Goal: Task Accomplishment & Management: Manage account settings

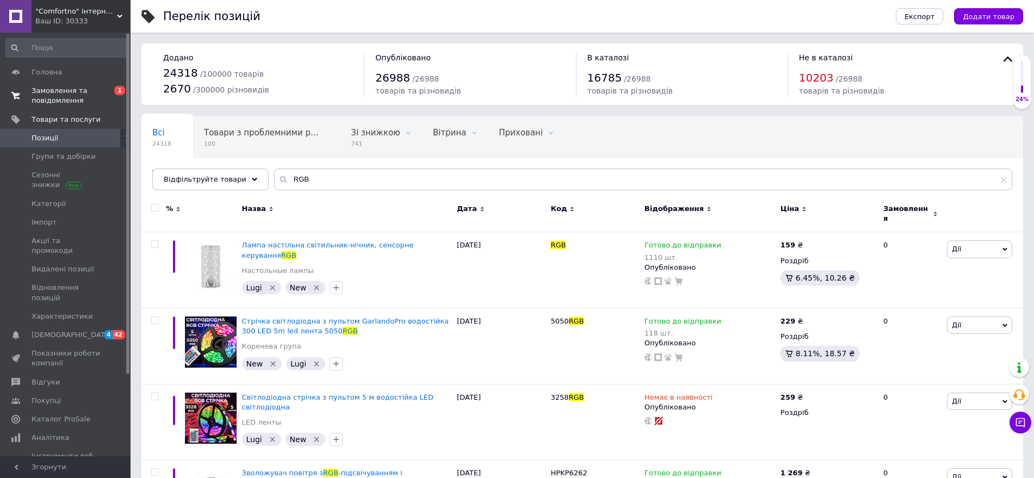
click at [55, 93] on span "Замовлення та повідомлення" at bounding box center [66, 96] width 69 height 20
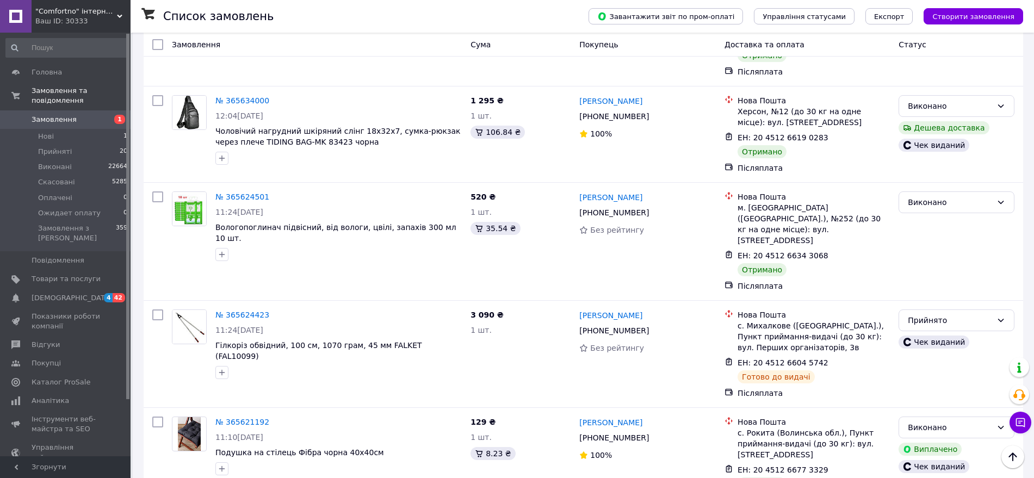
scroll to position [2855, 0]
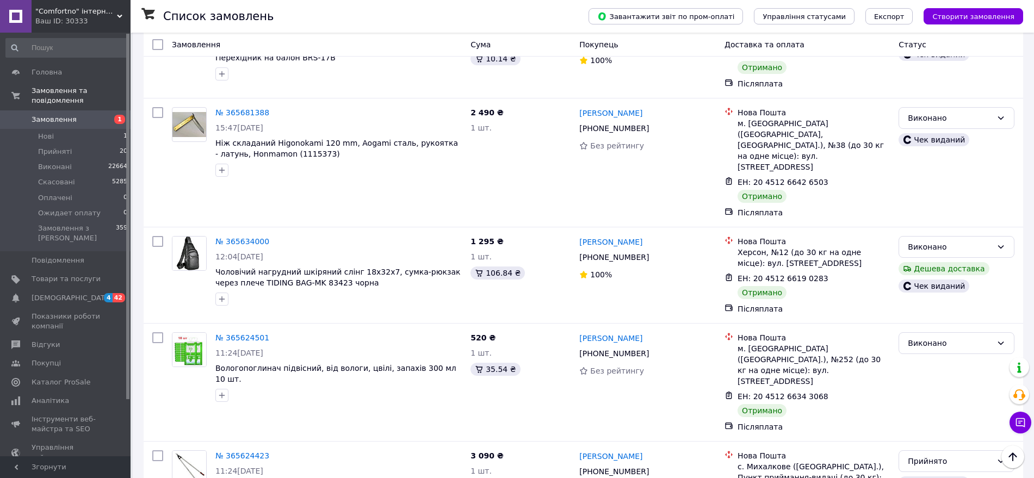
scroll to position [2719, 0]
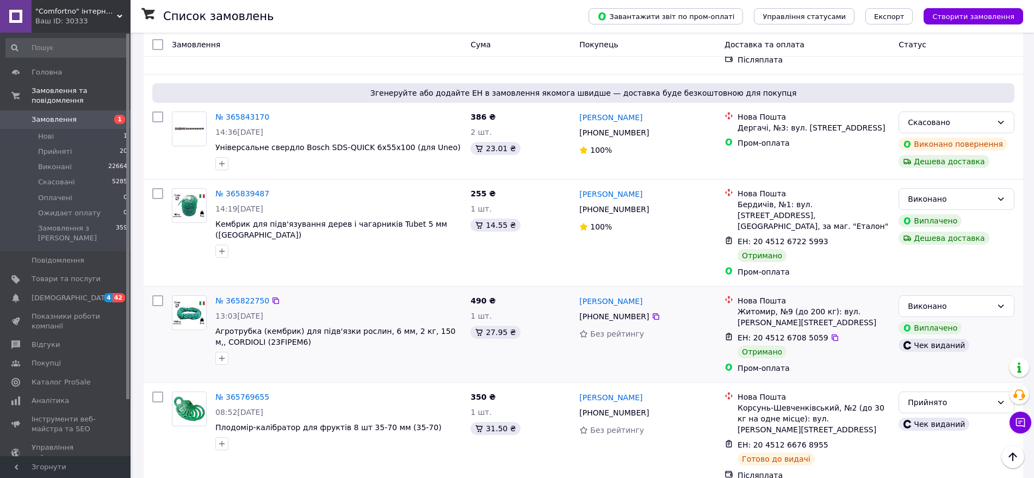
scroll to position [1903, 0]
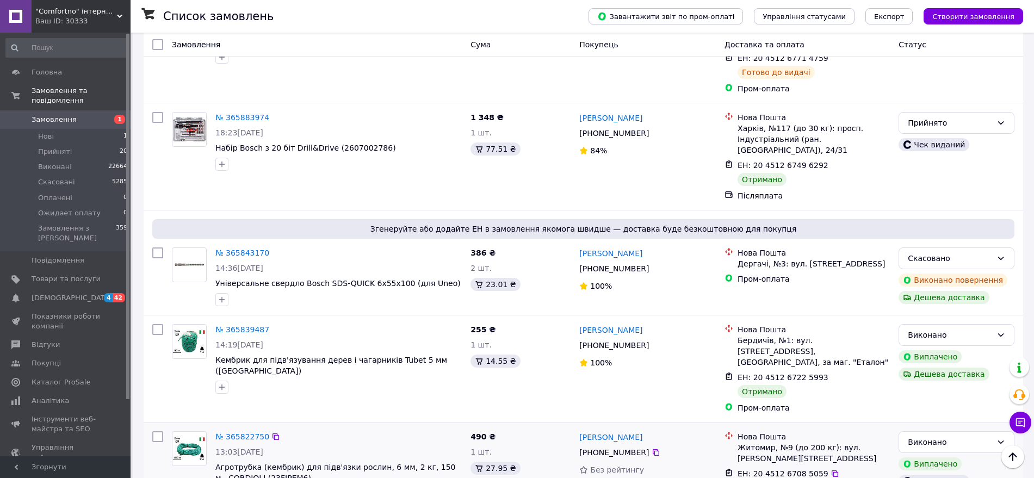
click at [828, 467] on div "ЕН: 20 4512 6708 5059" at bounding box center [813, 473] width 154 height 13
click at [830, 469] on icon at bounding box center [834, 473] width 9 height 9
click at [831, 374] on icon at bounding box center [834, 377] width 7 height 7
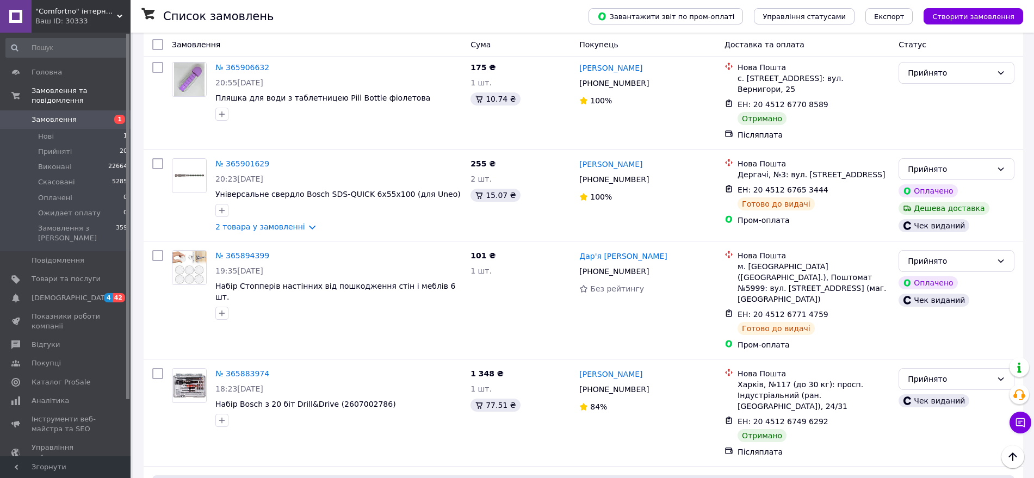
scroll to position [1631, 0]
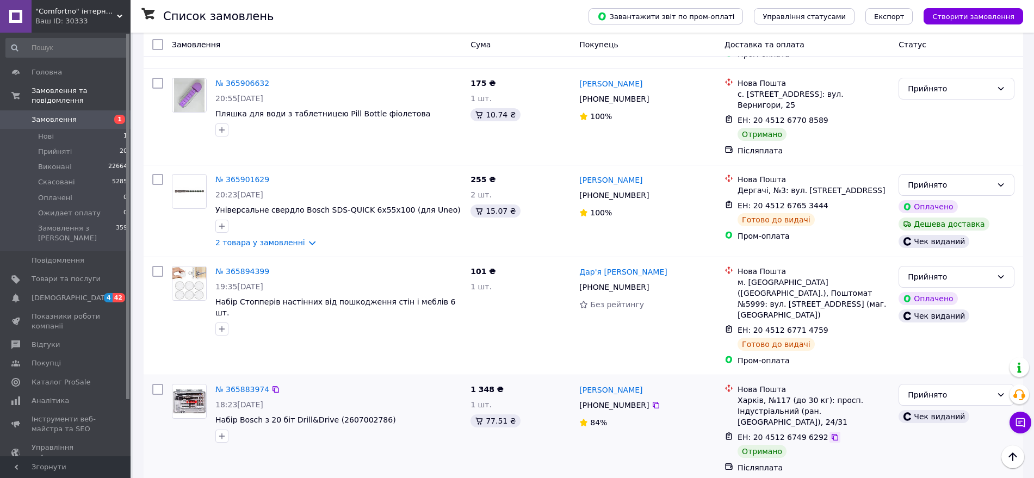
click at [830, 433] on icon at bounding box center [834, 437] width 9 height 9
click at [947, 389] on div "Прийнято" at bounding box center [950, 395] width 84 height 12
click at [936, 239] on li "Виконано" at bounding box center [956, 245] width 115 height 20
click at [830, 433] on icon at bounding box center [834, 437] width 9 height 9
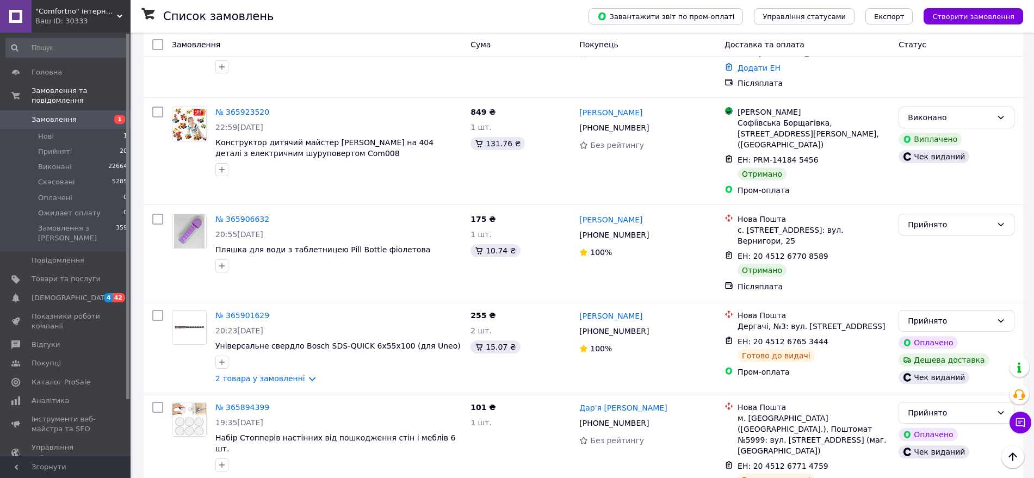
scroll to position [1359, 0]
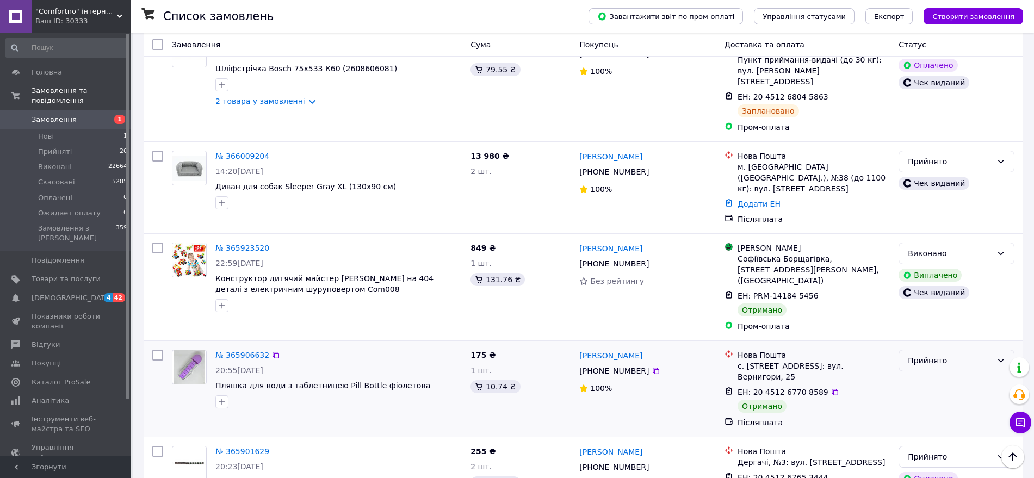
click at [959, 355] on div "Прийнято" at bounding box center [950, 361] width 84 height 12
click at [927, 241] on li "Виконано" at bounding box center [956, 243] width 115 height 20
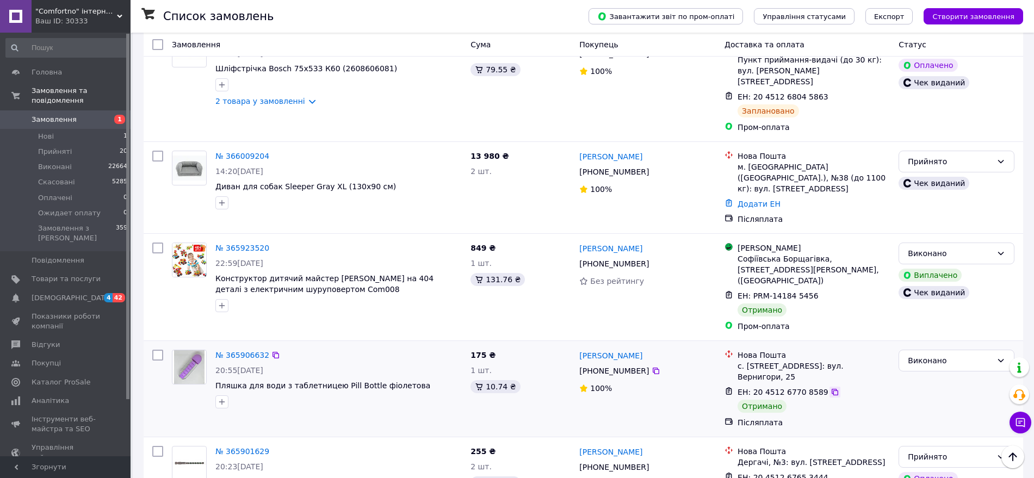
click at [831, 389] on icon at bounding box center [834, 392] width 7 height 7
click at [830, 388] on icon at bounding box center [834, 392] width 9 height 9
click at [821, 291] on icon at bounding box center [825, 295] width 9 height 9
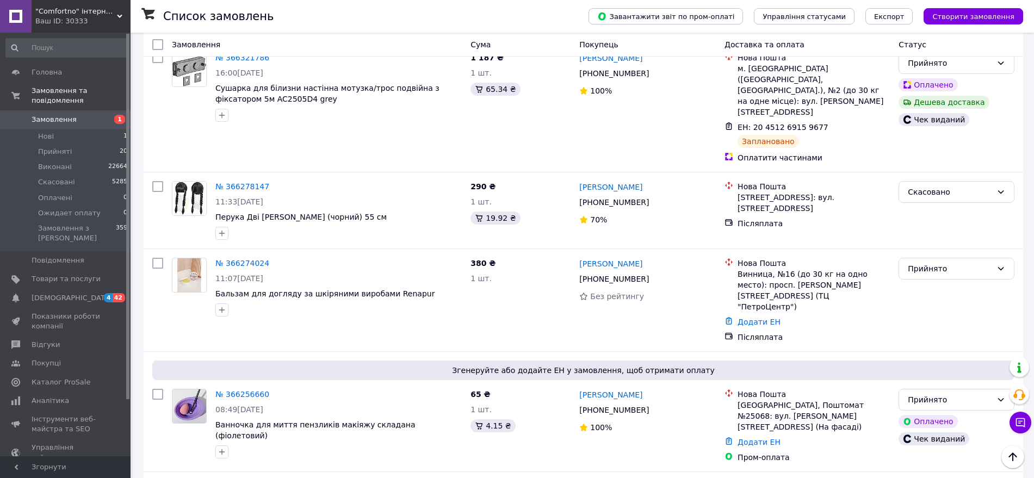
scroll to position [0, 0]
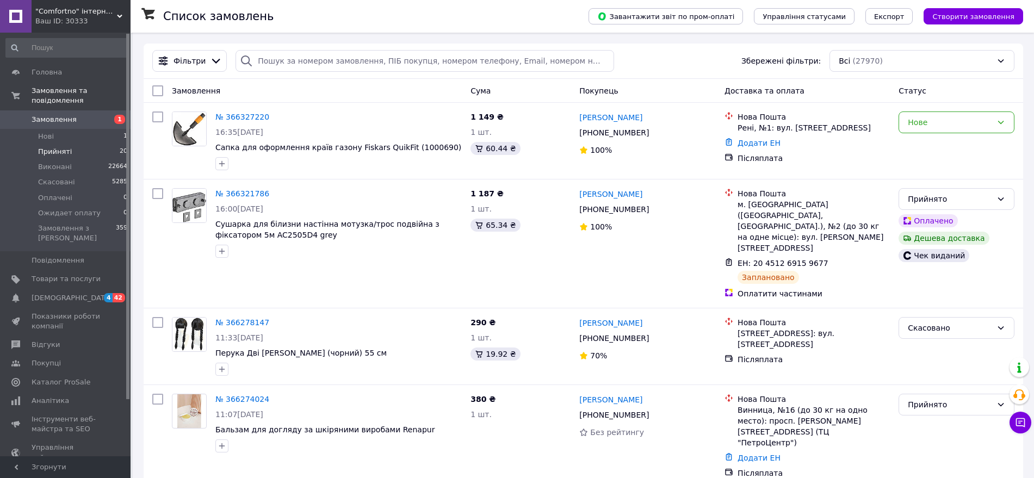
click at [39, 147] on span "Прийняті" at bounding box center [55, 152] width 34 height 10
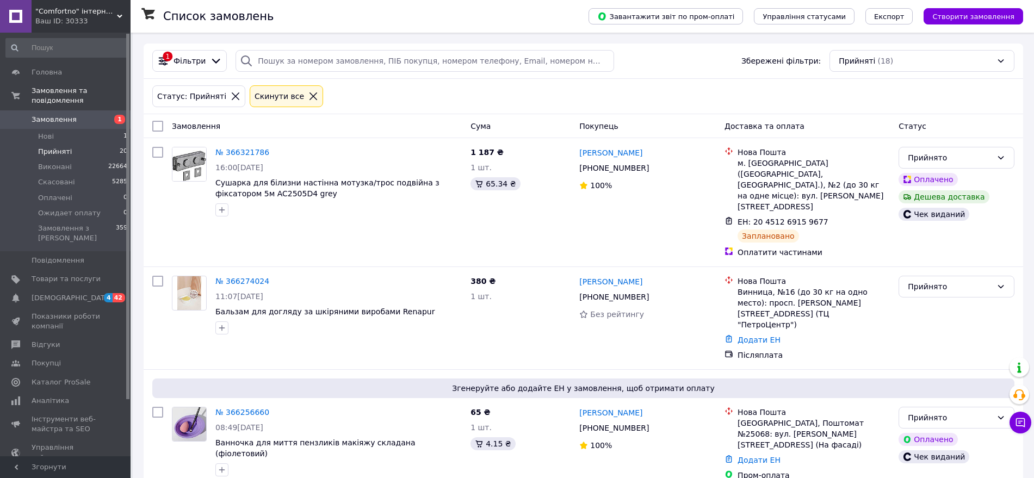
click at [57, 115] on span "Замовлення" at bounding box center [54, 120] width 45 height 10
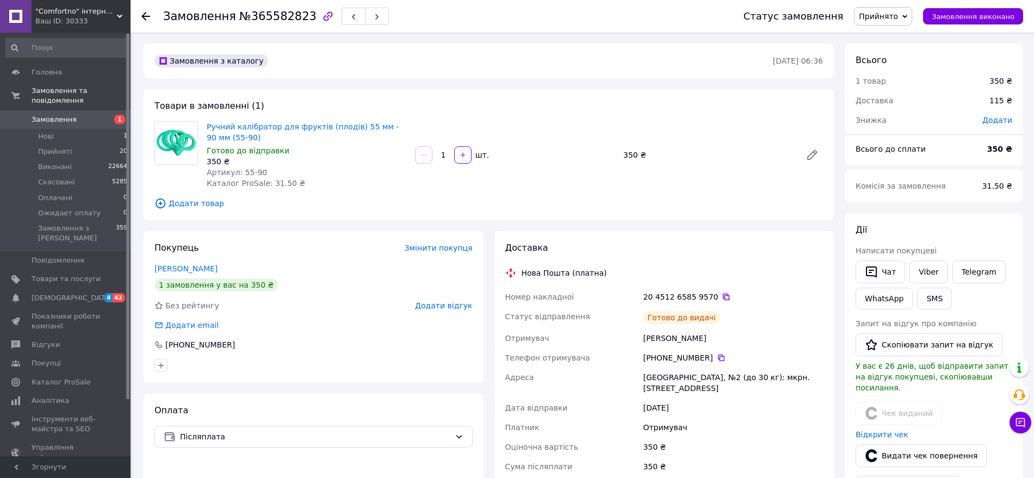
click at [722, 298] on icon at bounding box center [726, 297] width 9 height 9
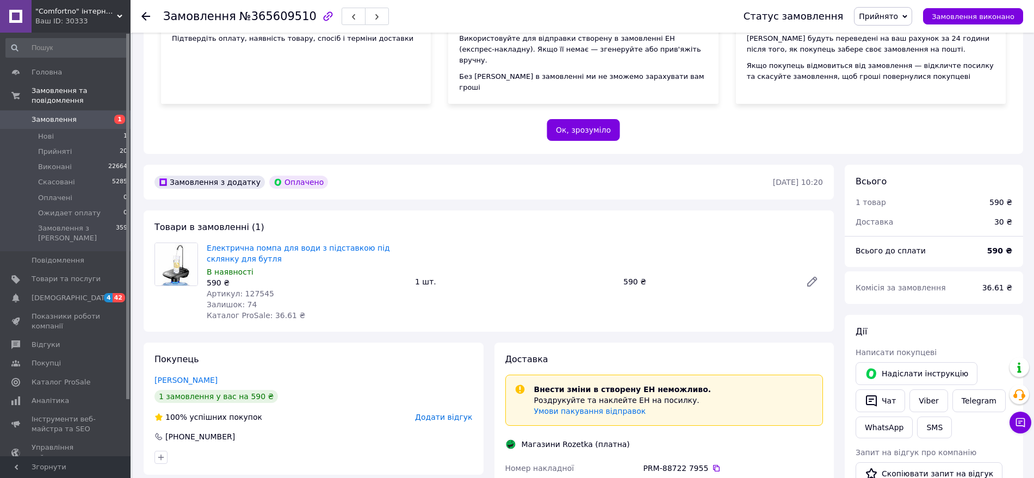
scroll to position [272, 0]
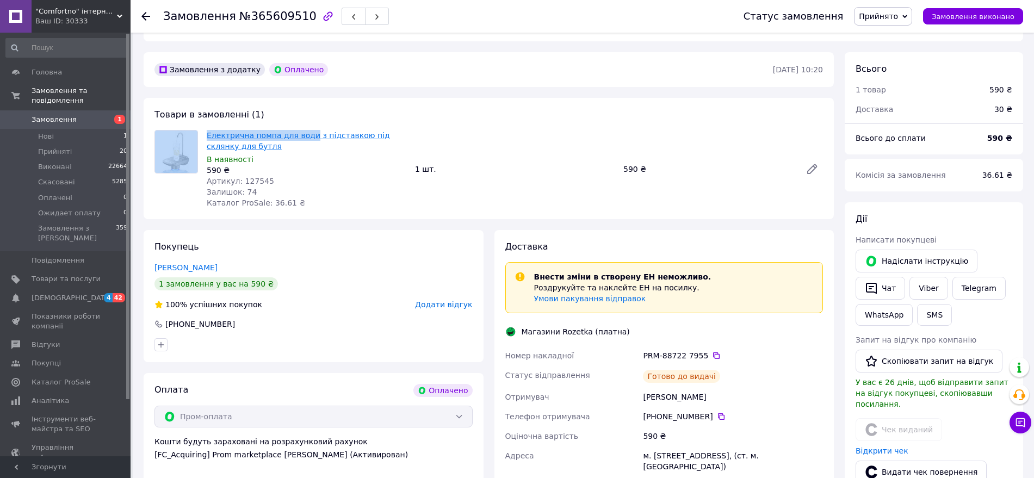
drag, startPoint x: 430, startPoint y: 108, endPoint x: 304, endPoint y: 118, distance: 125.5
click at [304, 118] on div "Товари в замовленні (1) Електрична помпа для води з підставкою під склянку для …" at bounding box center [489, 158] width 690 height 121
click at [925, 277] on link "Viber" at bounding box center [928, 288] width 38 height 23
click at [170, 207] on div "Товари в замовленні (1) Електрична помпа для води з підставкою під склянку для …" at bounding box center [489, 158] width 690 height 121
